Goal: Register for event/course

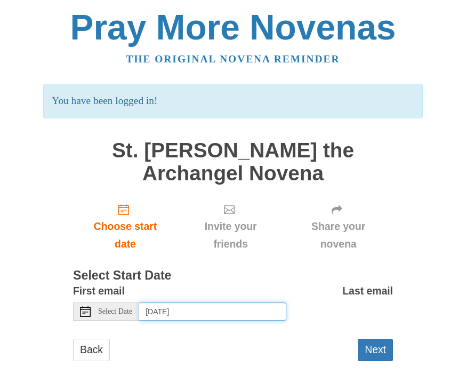
click at [168, 307] on input "[DATE]" at bounding box center [212, 311] width 147 height 18
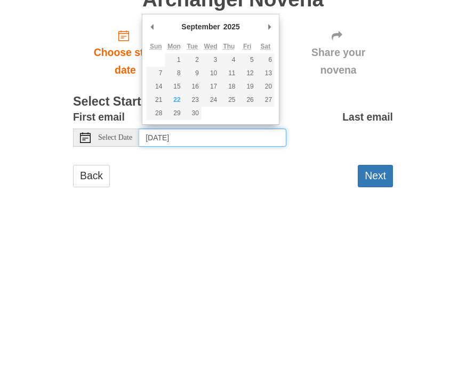
type input "[DATE]"
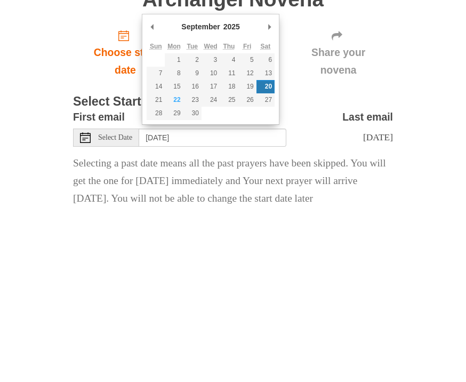
scroll to position [57, 0]
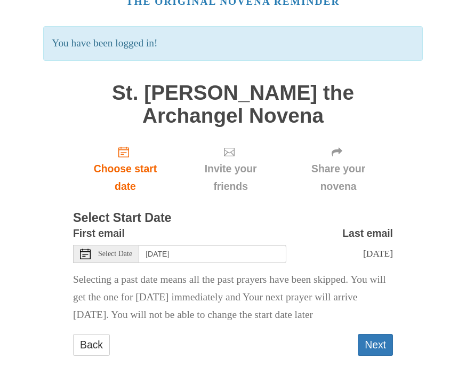
click at [377, 336] on button "Next" at bounding box center [375, 345] width 35 height 22
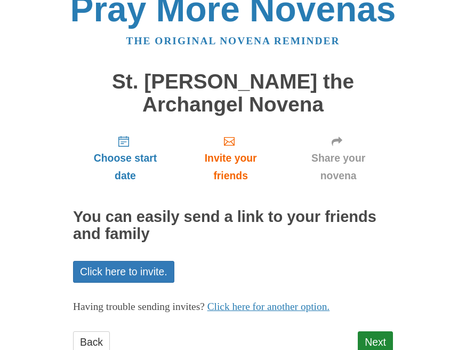
scroll to position [16, 0]
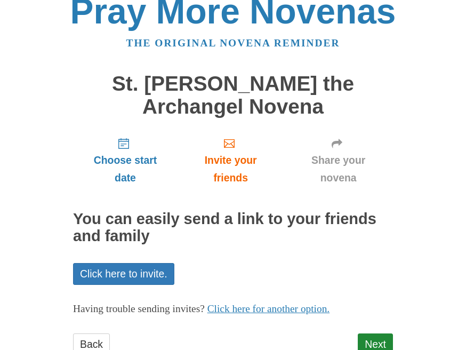
click at [381, 341] on link "Next" at bounding box center [375, 344] width 35 height 22
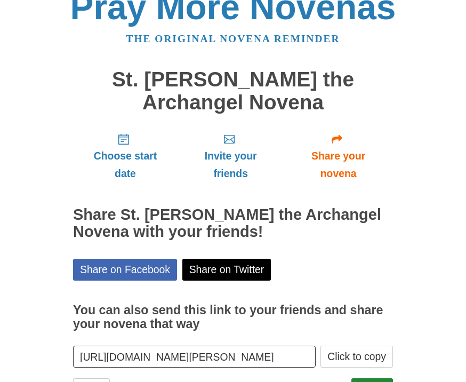
scroll to position [28, 0]
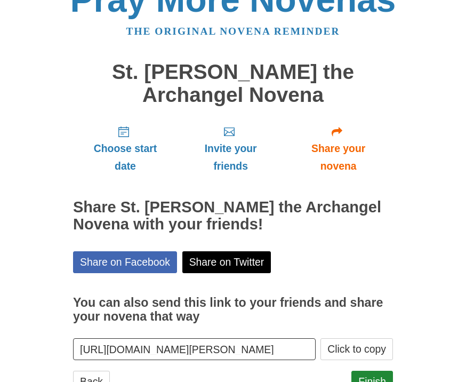
click at [371, 375] on link "Finish" at bounding box center [372, 382] width 42 height 22
